Goal: Subscribe to service/newsletter

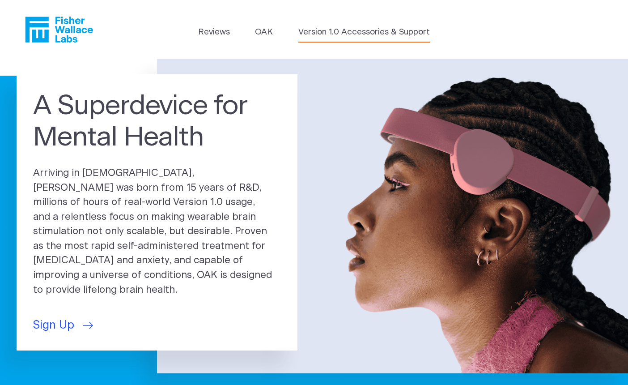
click at [362, 34] on link "Version 1.0 Accessories & Support" at bounding box center [364, 32] width 132 height 13
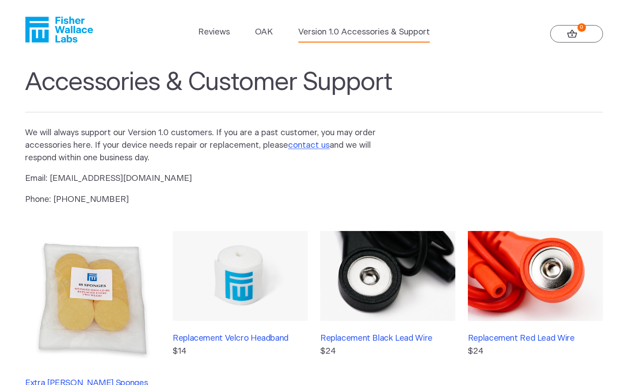
scroll to position [85, 0]
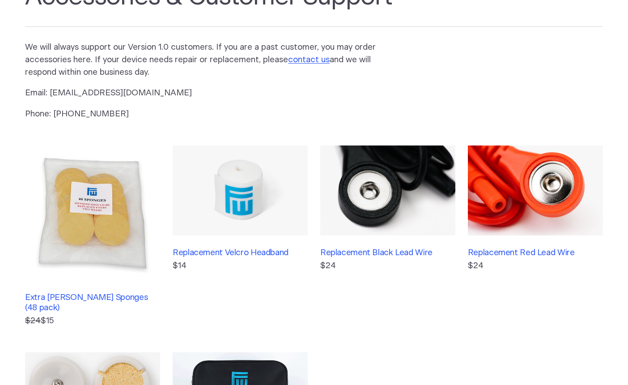
click at [107, 215] on img at bounding box center [92, 212] width 135 height 135
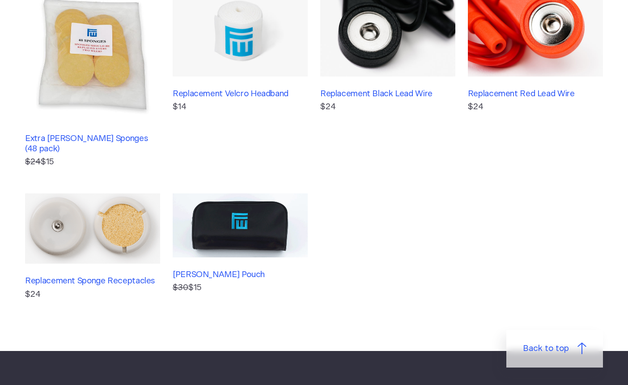
scroll to position [246, 0]
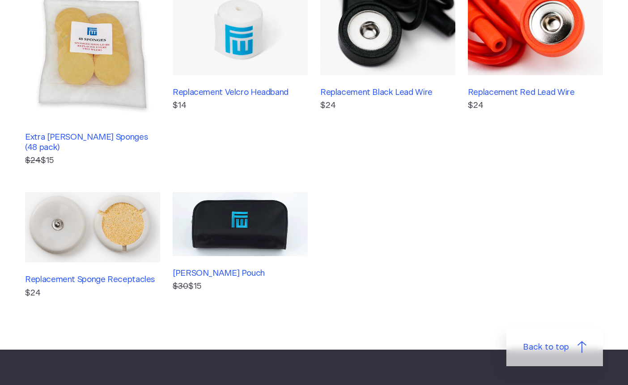
click at [115, 224] on img at bounding box center [92, 227] width 135 height 71
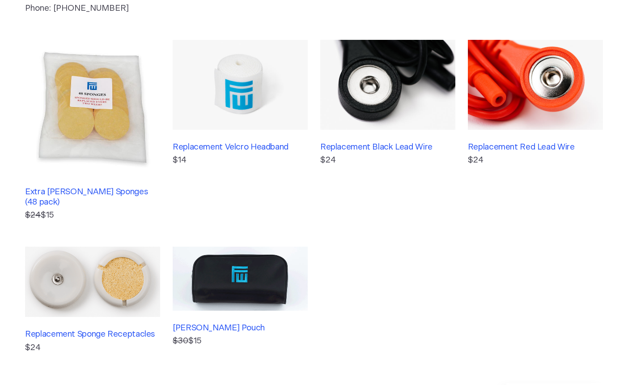
scroll to position [190, 0]
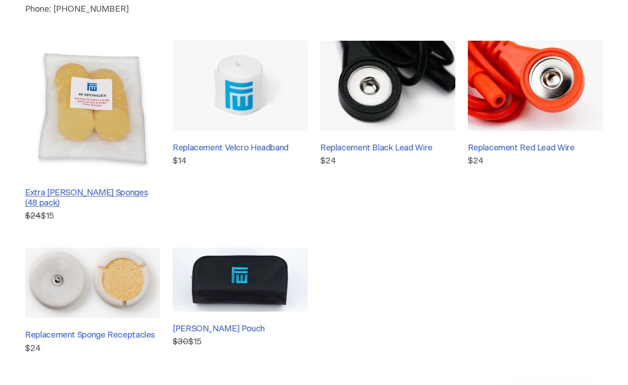
click at [109, 189] on h3 "Extra Fisher Wallace Sponges (48 pack)" at bounding box center [92, 198] width 135 height 20
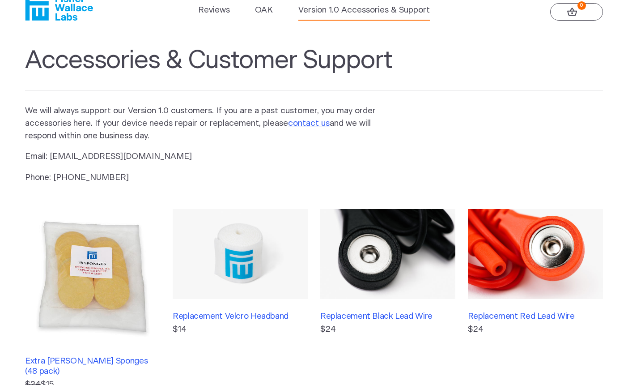
scroll to position [23, 0]
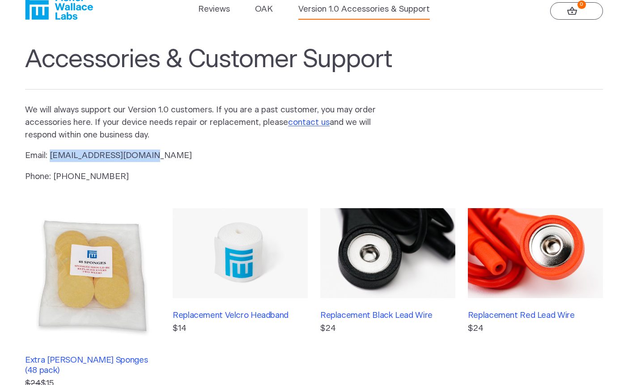
drag, startPoint x: 141, startPoint y: 155, endPoint x: 50, endPoint y: 153, distance: 90.9
click at [50, 153] on p "Email: info@fisherwallace.com" at bounding box center [207, 155] width 365 height 13
copy p "[EMAIL_ADDRESS][DOMAIN_NAME]"
click at [84, 8] on icon "Fisher Wallace" at bounding box center [59, 7] width 68 height 26
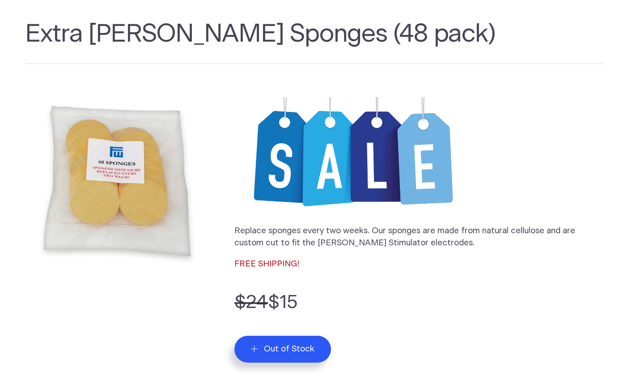
scroll to position [72, 0]
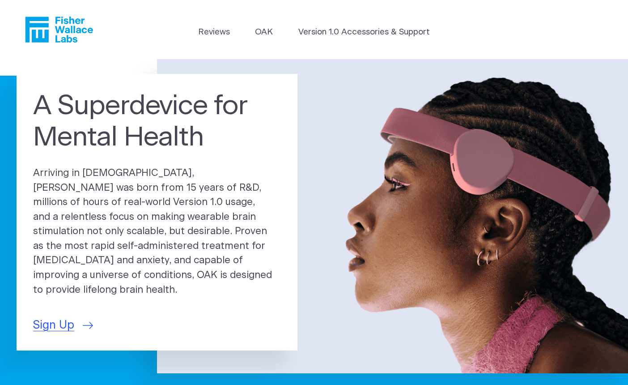
scroll to position [8, 0]
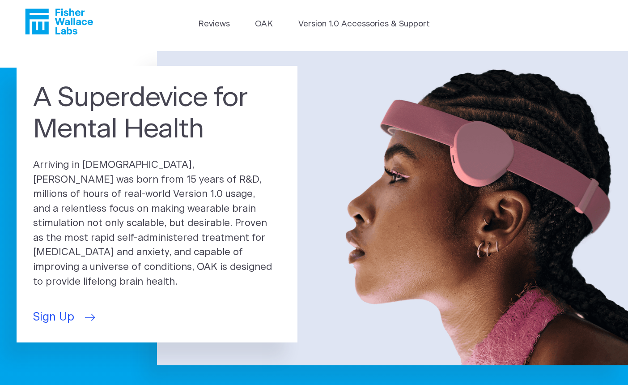
click at [65, 311] on span "Sign Up" at bounding box center [53, 317] width 41 height 17
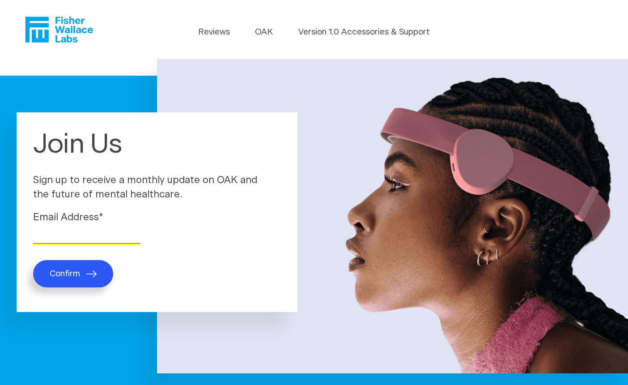
click at [102, 236] on input "Email Address *" at bounding box center [86, 237] width 107 height 14
type input "[PERSON_NAME][EMAIL_ADDRESS][DOMAIN_NAME]"
click at [98, 276] on button "Confirm" at bounding box center [73, 273] width 80 height 27
